Goal: Task Accomplishment & Management: Use online tool/utility

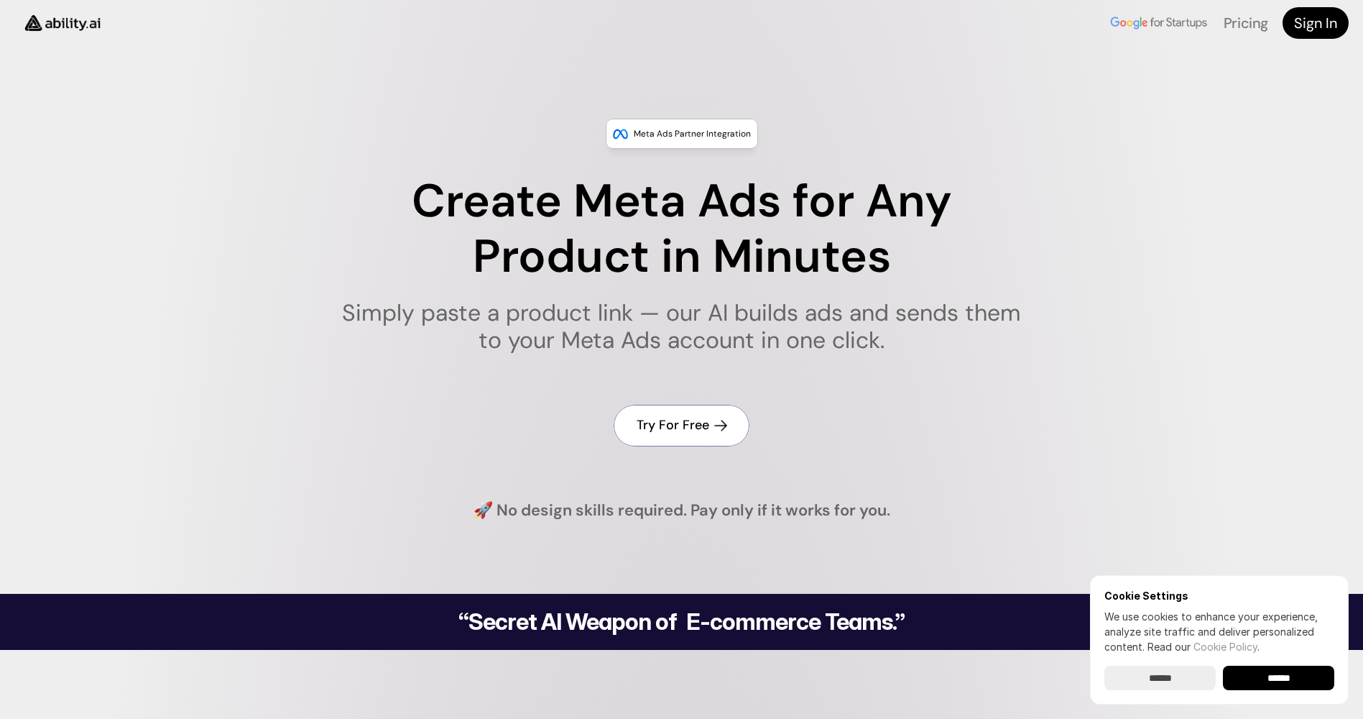
click at [678, 428] on h4 "Try For Free" at bounding box center [673, 425] width 73 height 18
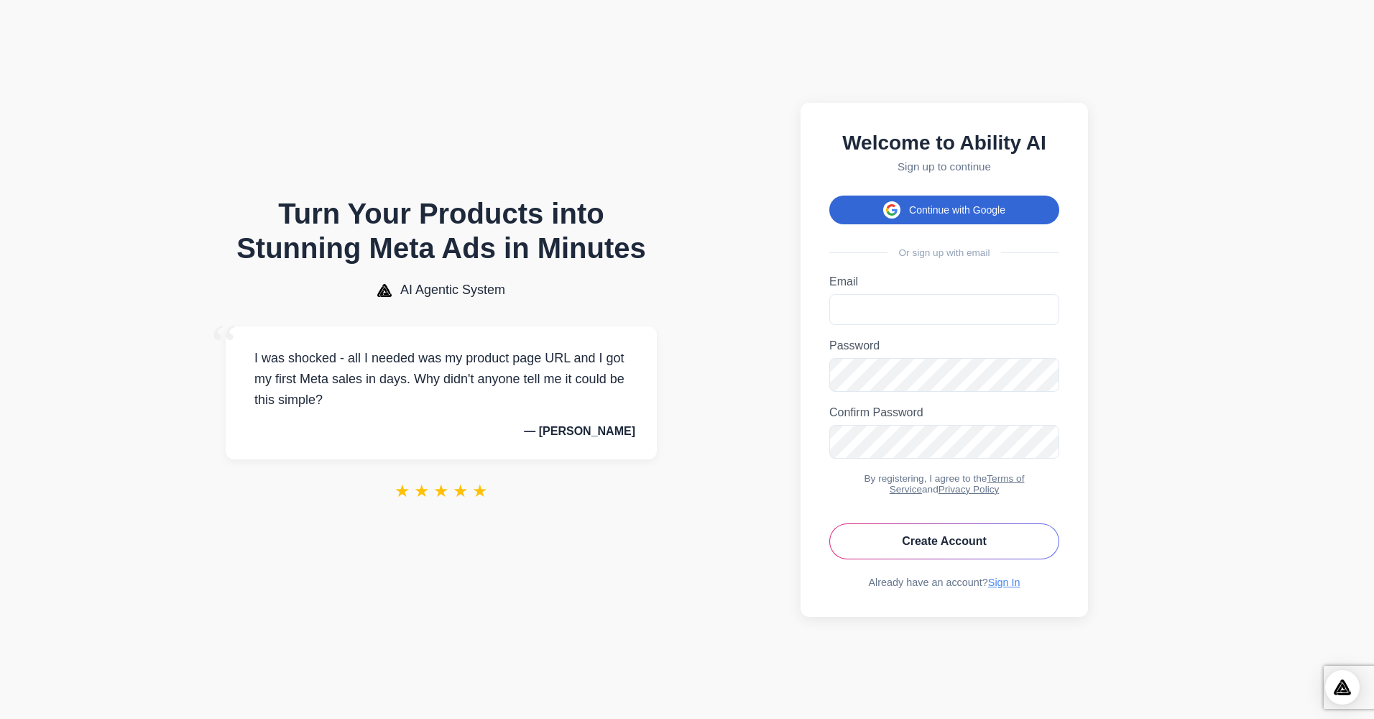
click at [949, 195] on button "Continue with Google" at bounding box center [944, 209] width 230 height 29
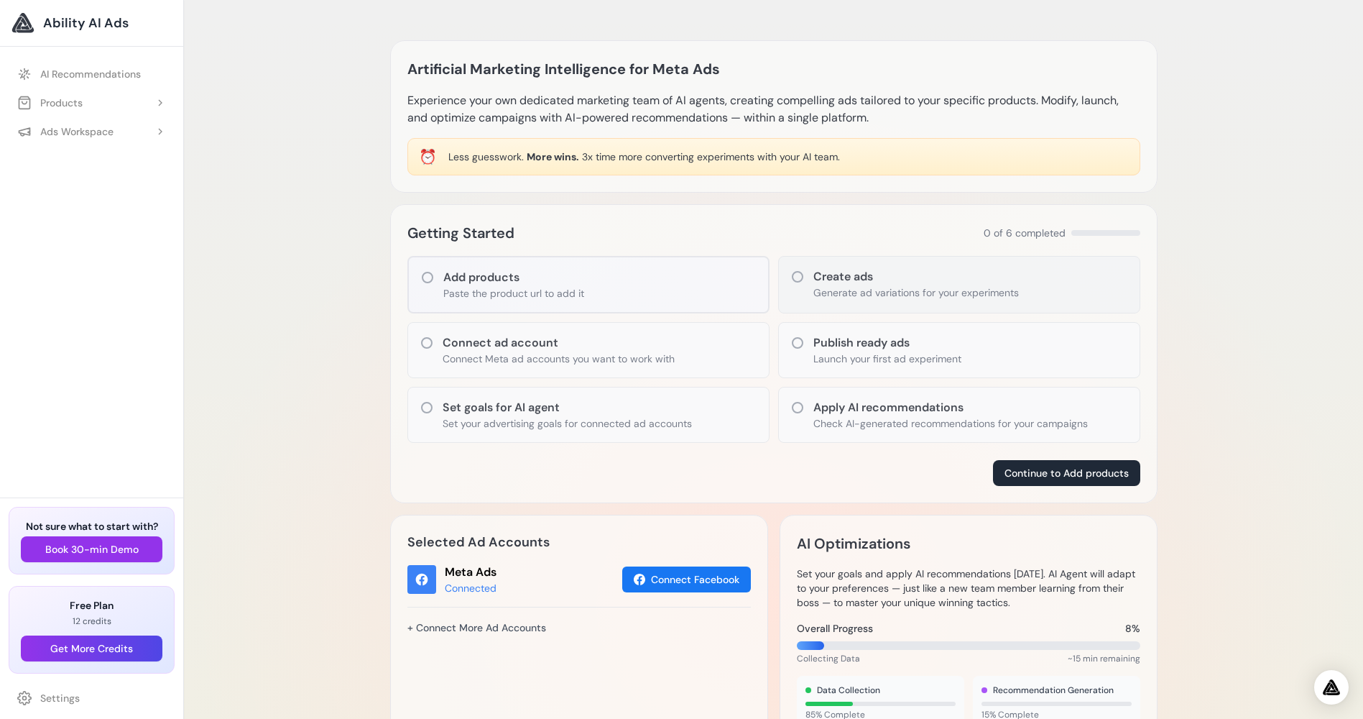
click at [845, 277] on h3 "Create ads" at bounding box center [917, 276] width 206 height 17
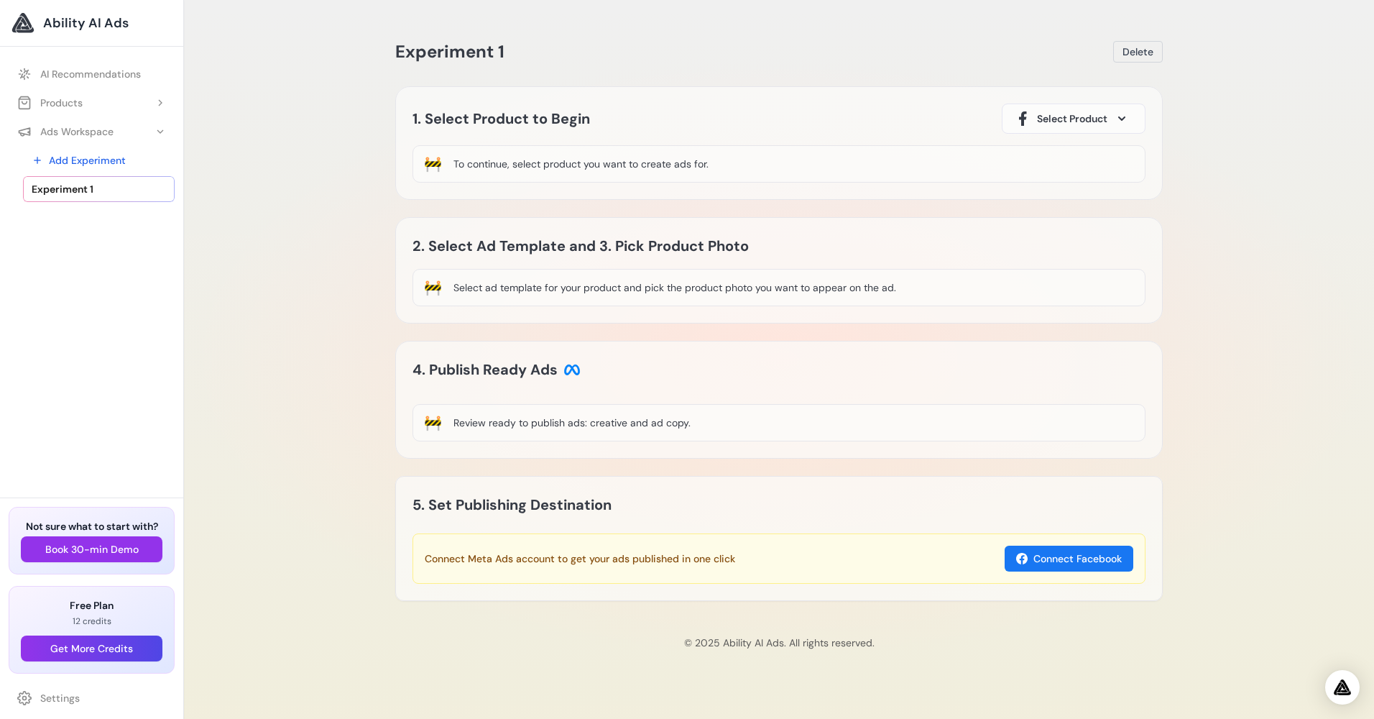
click at [1089, 116] on span "Select Product" at bounding box center [1072, 118] width 70 height 14
click at [1122, 116] on icon at bounding box center [1121, 118] width 7 height 4
click at [1074, 116] on span "Select Product" at bounding box center [1072, 118] width 70 height 14
click at [1124, 115] on span at bounding box center [1121, 118] width 17 height 17
click at [487, 165] on div "To continue, select product you want to create ads for." at bounding box center [580, 164] width 255 height 14
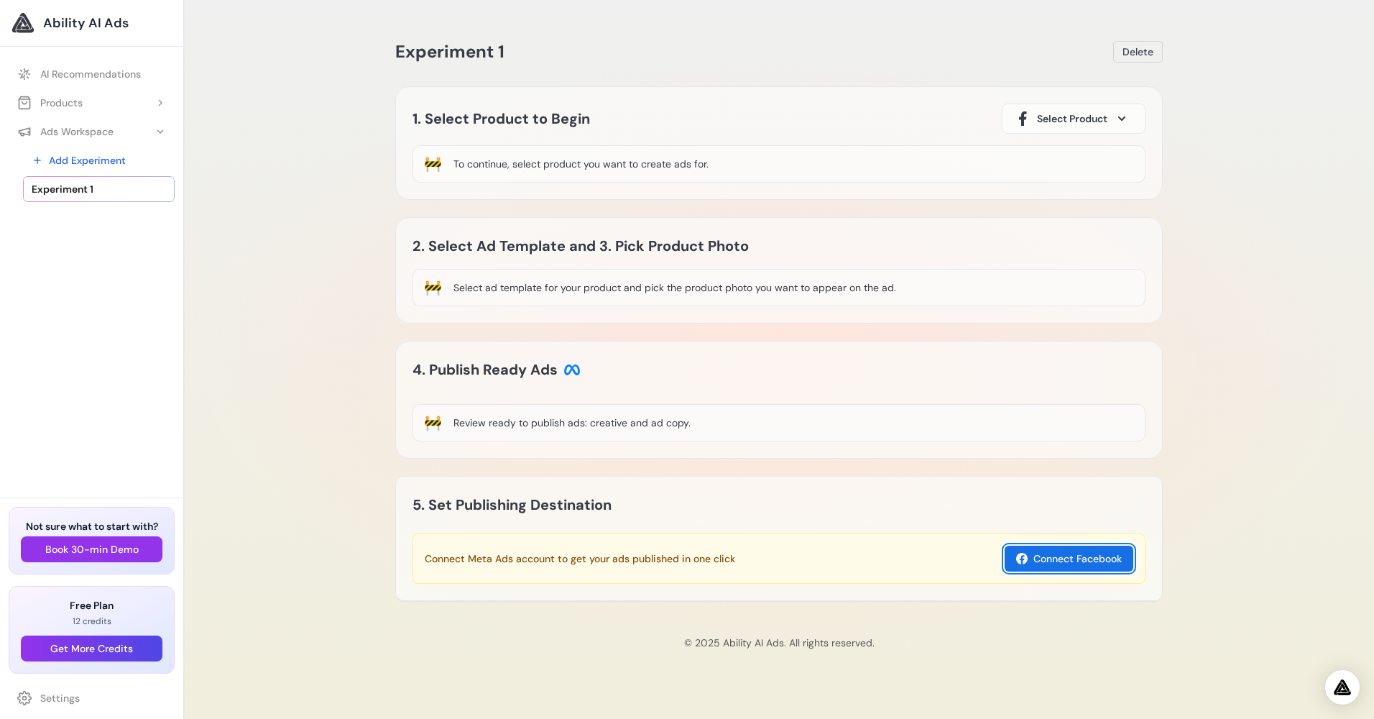
click at [1068, 555] on button "Connect Facebook" at bounding box center [1069, 558] width 129 height 26
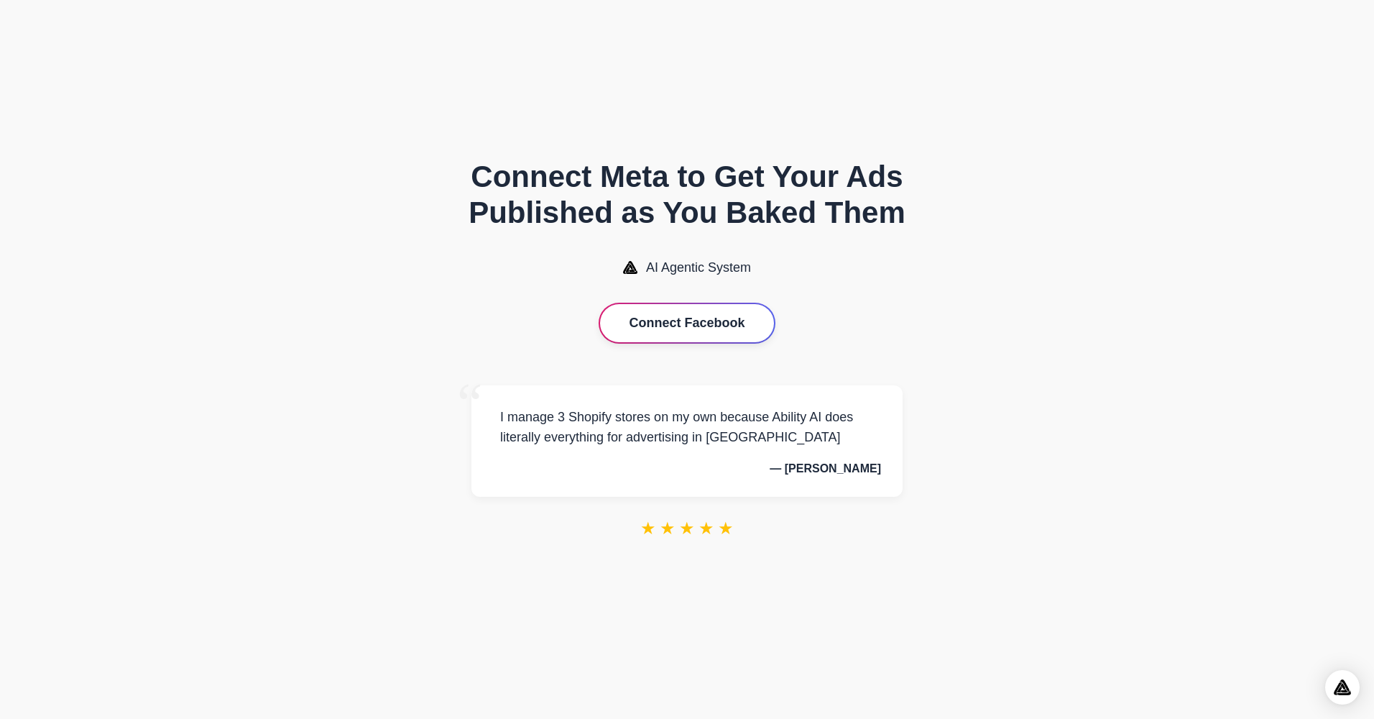
click at [703, 317] on button "Connect Facebook" at bounding box center [686, 323] width 173 height 38
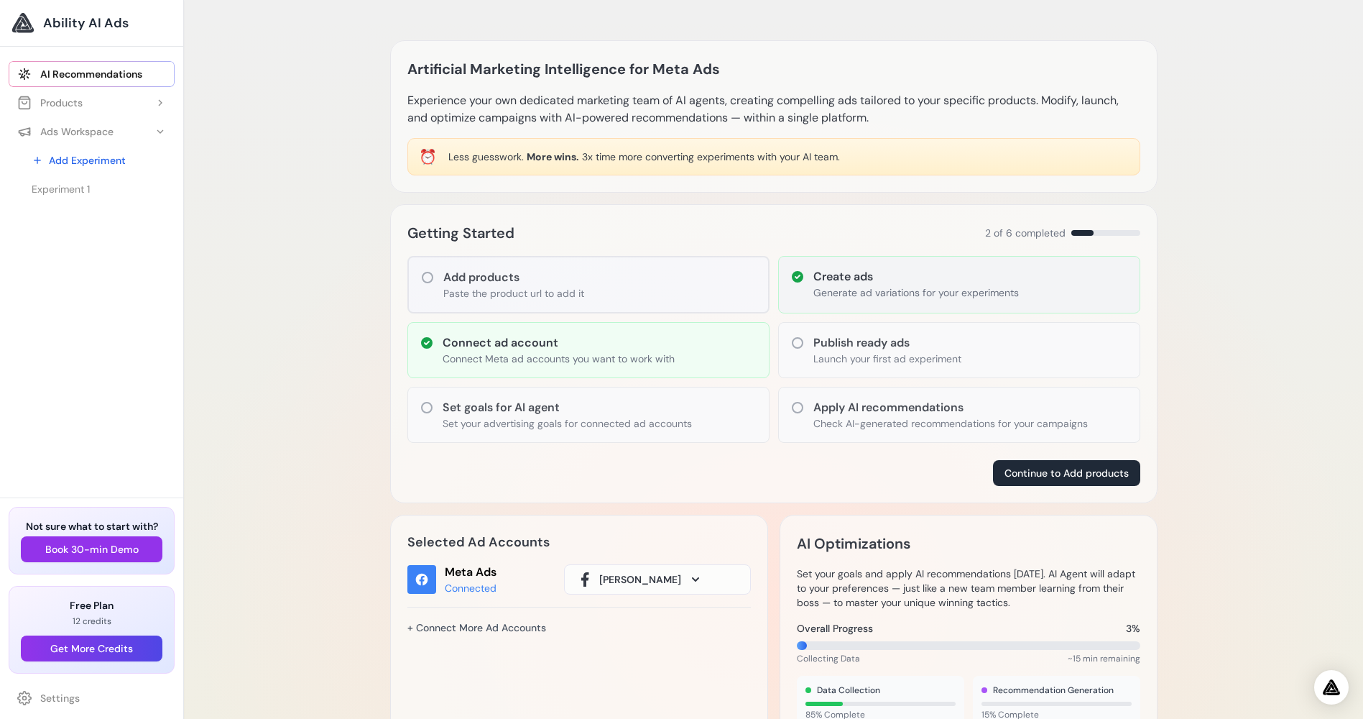
click at [855, 274] on h3 "Create ads" at bounding box center [917, 276] width 206 height 17
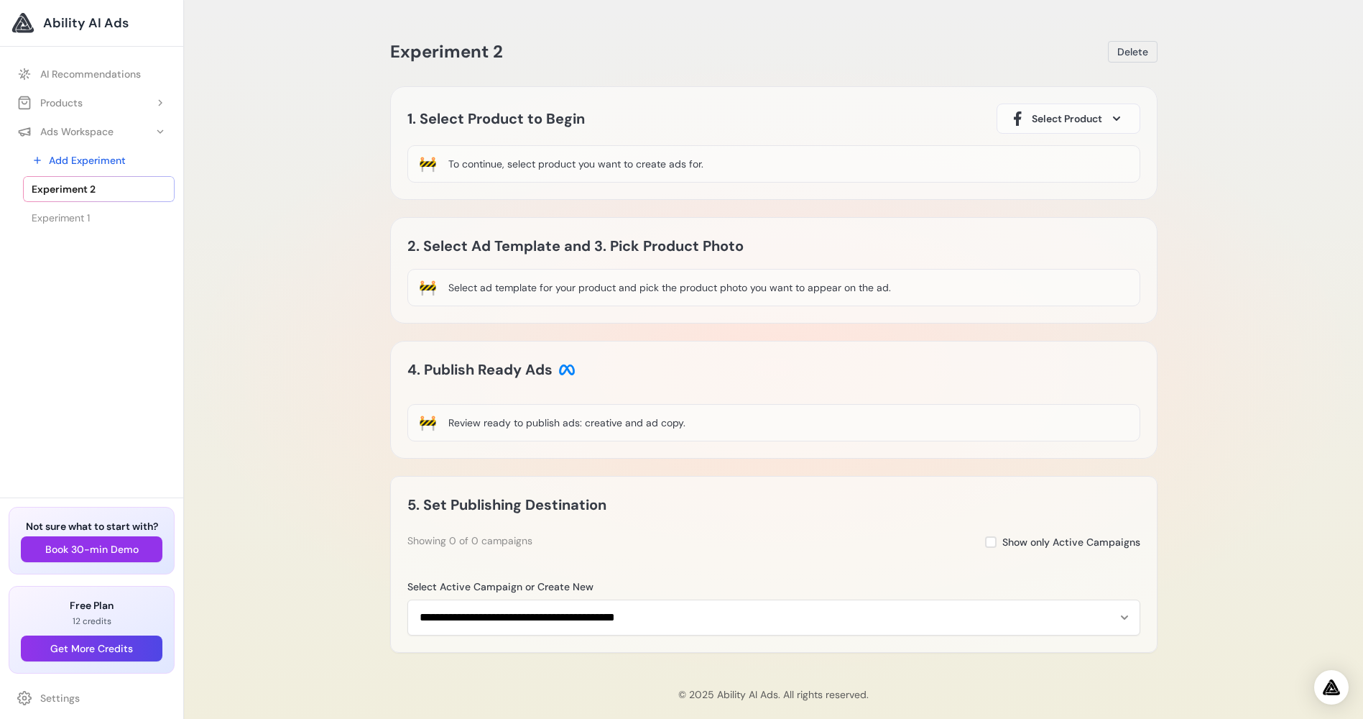
click at [1076, 112] on span "Select Product" at bounding box center [1067, 118] width 70 height 14
click at [1074, 118] on span "Select Product" at bounding box center [1067, 118] width 70 height 14
click at [1116, 116] on icon at bounding box center [1116, 118] width 7 height 4
click at [489, 114] on h2 "1. Select Product to Begin" at bounding box center [496, 118] width 178 height 23
click at [442, 160] on div "🚧 To continue, select product you want to create ads for." at bounding box center [773, 163] width 733 height 37
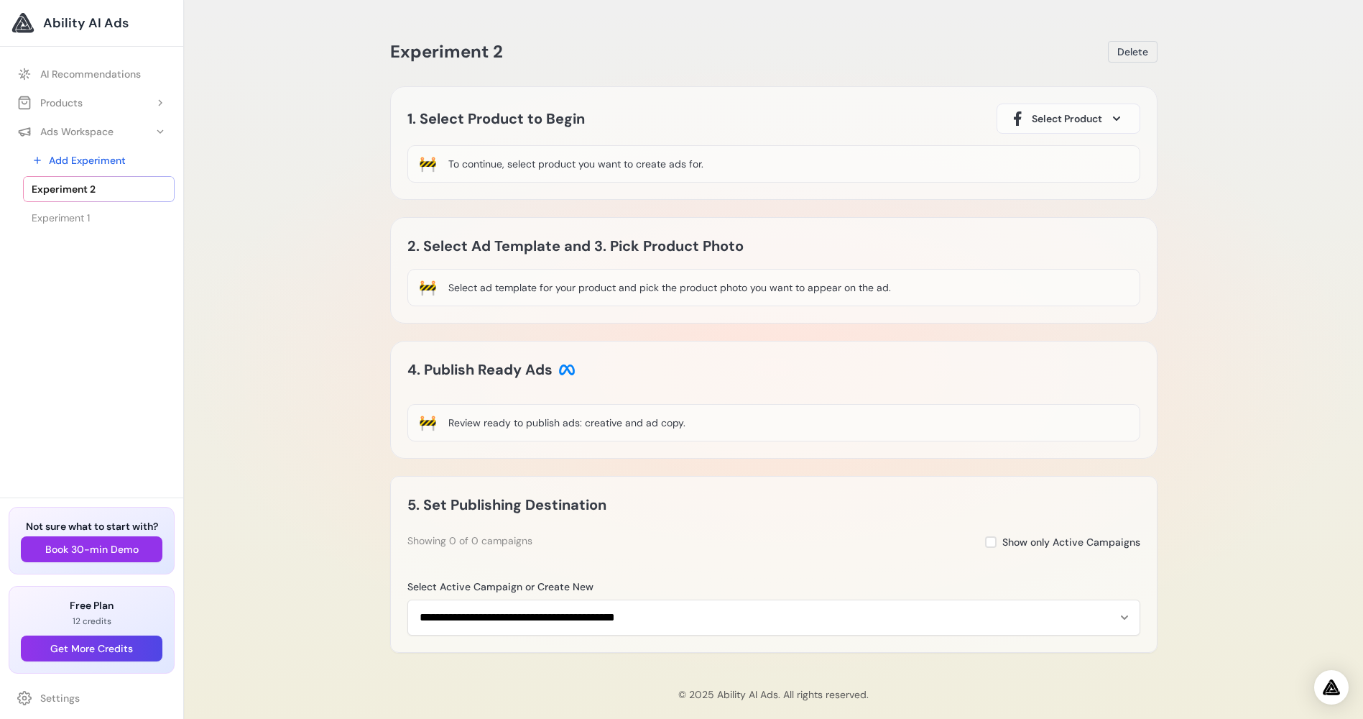
click at [438, 163] on div "🚧 To continue, select product you want to create ads for." at bounding box center [773, 163] width 733 height 37
click at [425, 168] on div "🚧" at bounding box center [428, 164] width 18 height 20
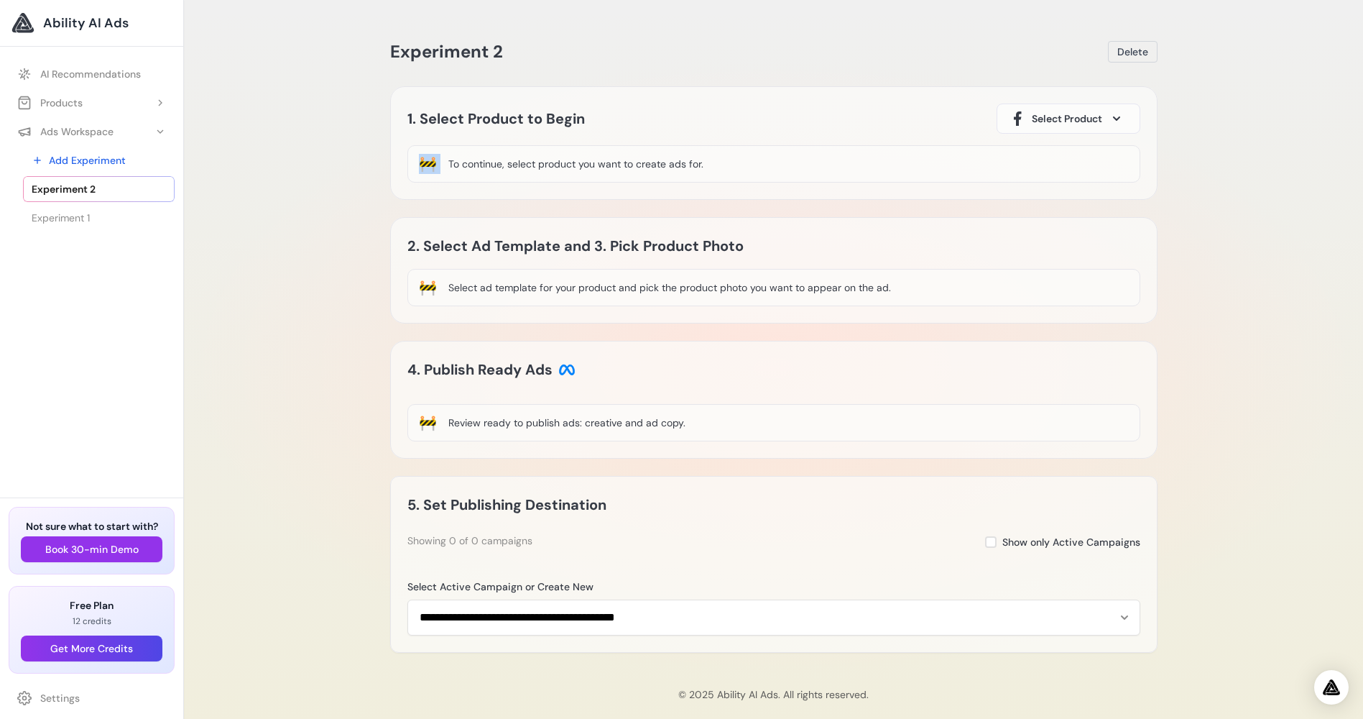
click at [425, 168] on div "🚧" at bounding box center [428, 164] width 18 height 20
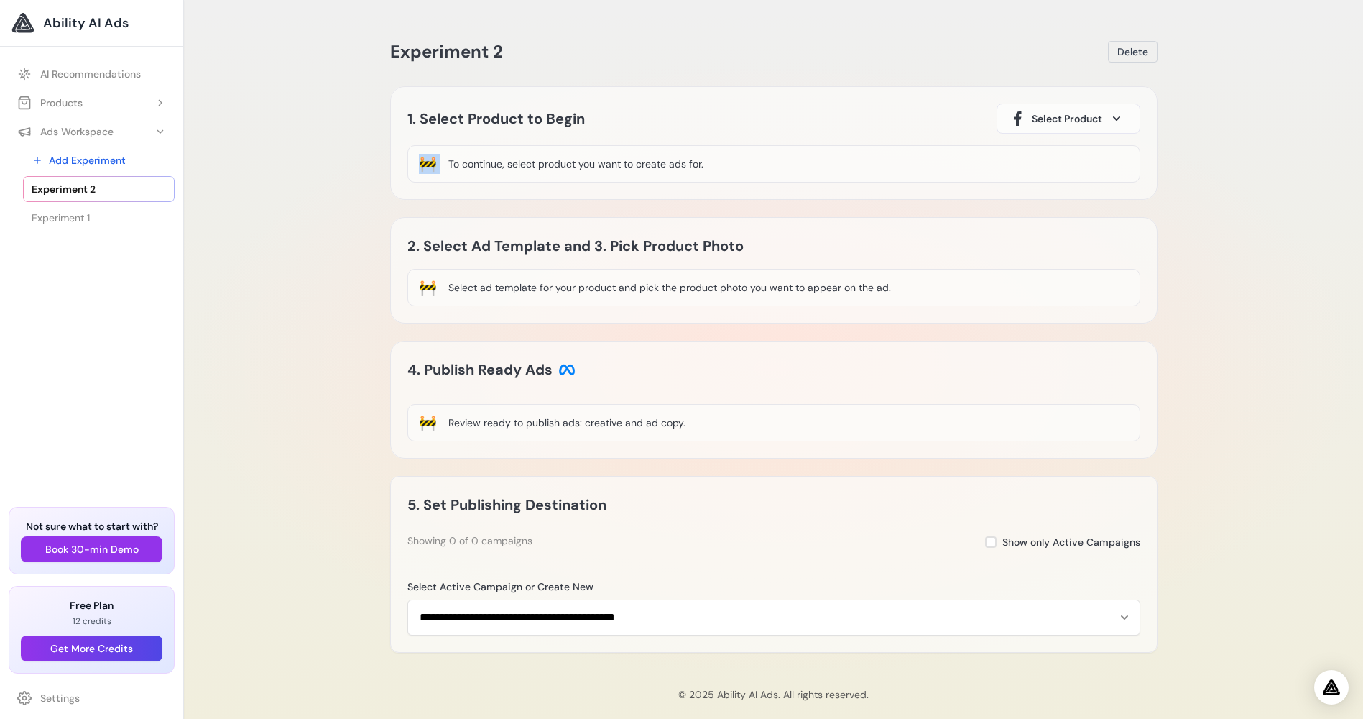
click at [425, 168] on div "🚧" at bounding box center [428, 164] width 18 height 20
